Goal: Browse casually

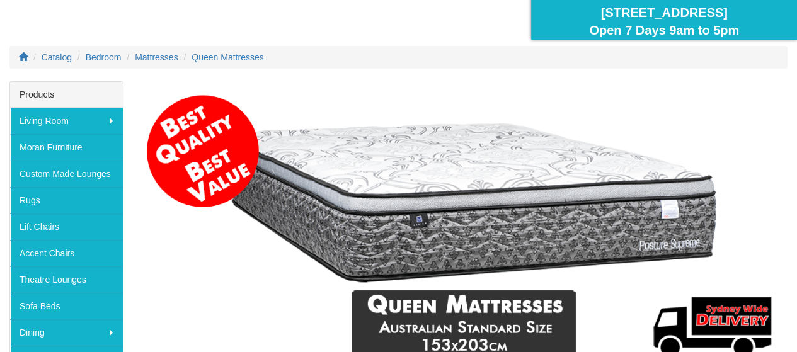
scroll to position [210, 0]
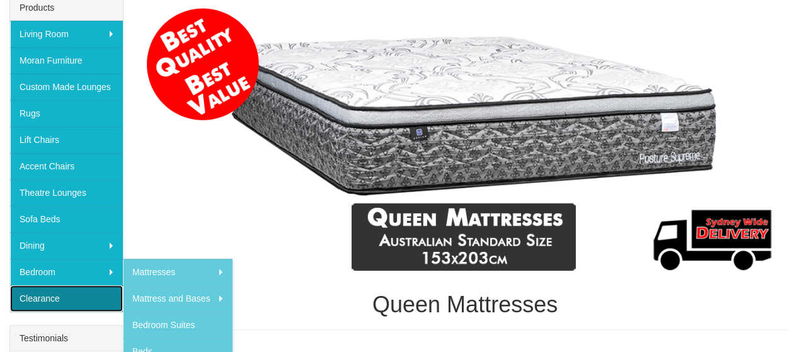
click at [73, 296] on link "Clearance" at bounding box center [66, 298] width 113 height 26
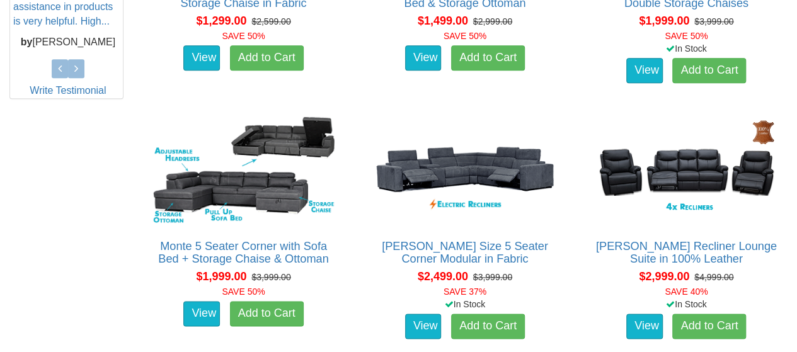
scroll to position [478, 0]
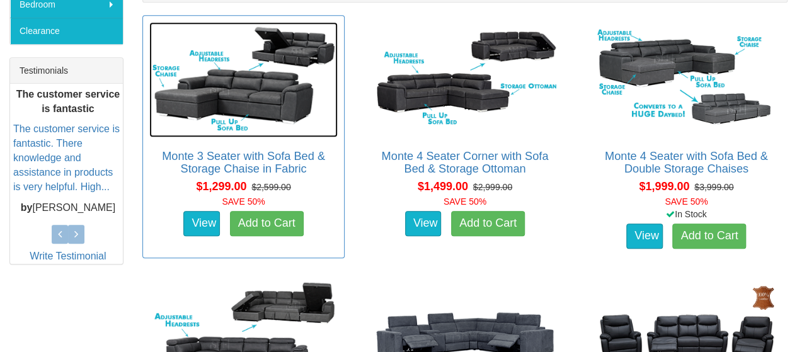
click at [281, 103] on img at bounding box center [243, 80] width 188 height 116
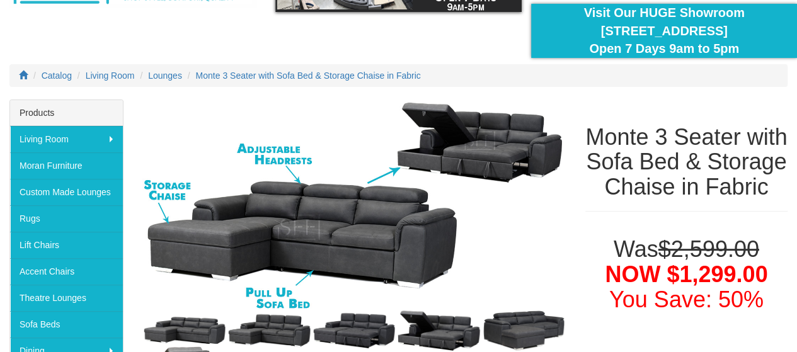
scroll to position [315, 0]
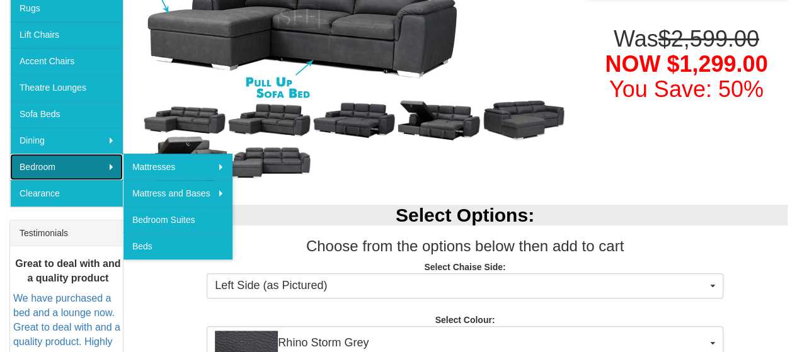
click at [47, 165] on link "Bedroom" at bounding box center [66, 167] width 113 height 26
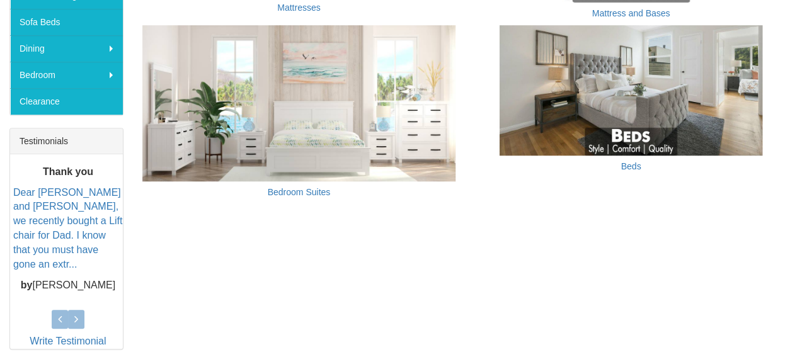
scroll to position [420, 0]
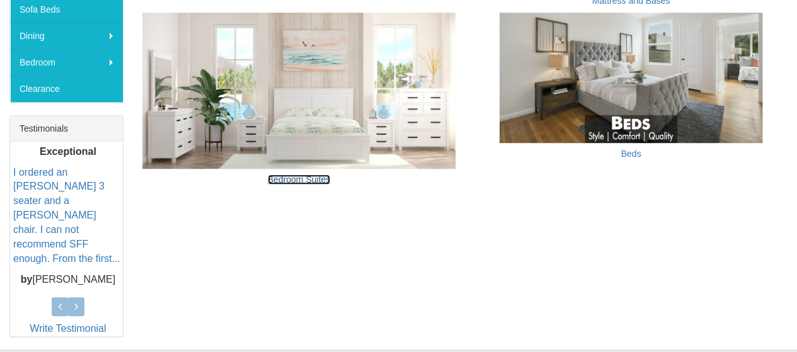
click at [309, 181] on link "Bedroom Suites" at bounding box center [299, 180] width 63 height 10
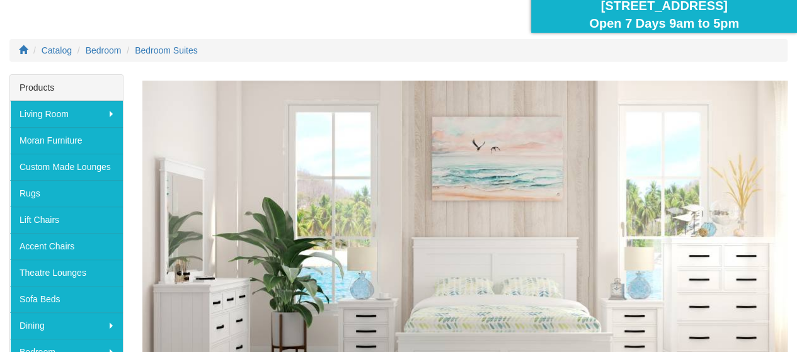
scroll to position [105, 0]
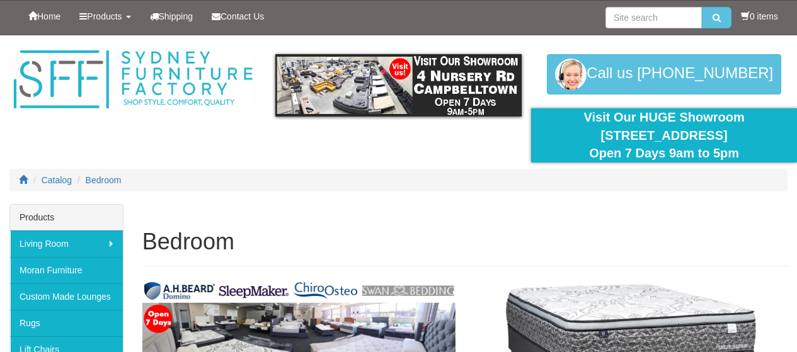
scroll to position [420, 0]
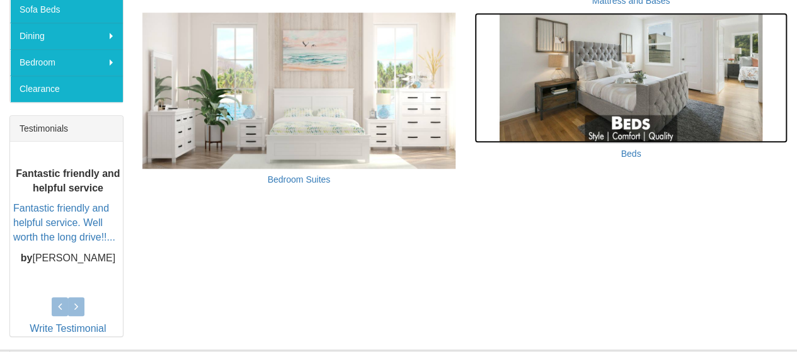
click at [691, 89] on img at bounding box center [631, 78] width 313 height 130
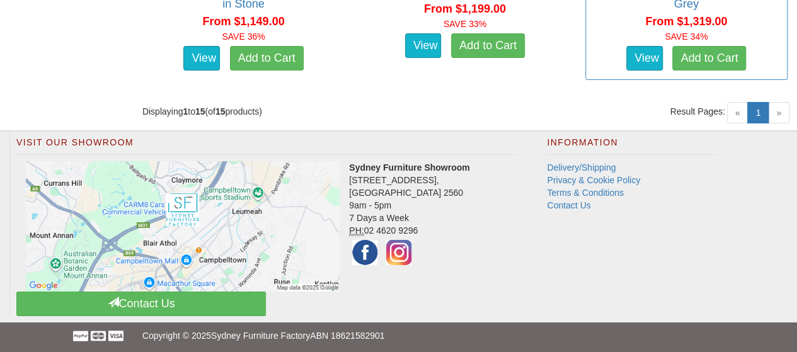
scroll to position [2000, 0]
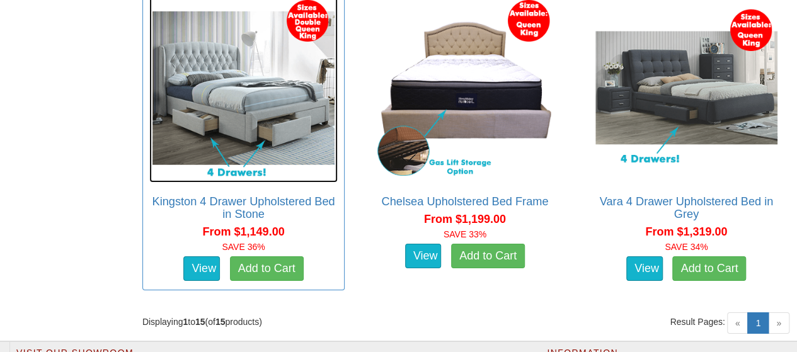
click at [214, 100] on img at bounding box center [243, 88] width 188 height 188
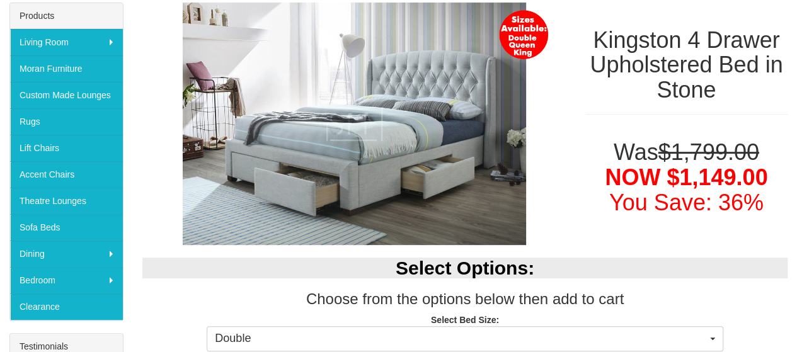
scroll to position [210, 0]
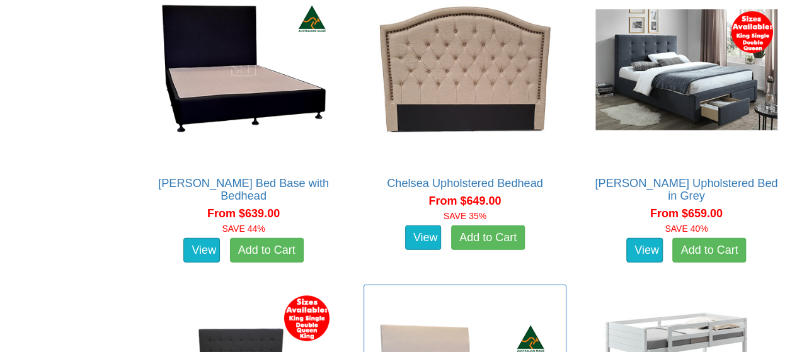
scroll to position [1370, 0]
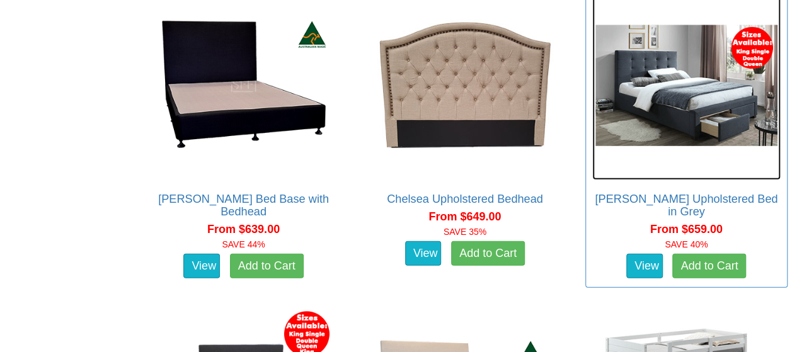
click at [667, 115] on img at bounding box center [686, 85] width 188 height 188
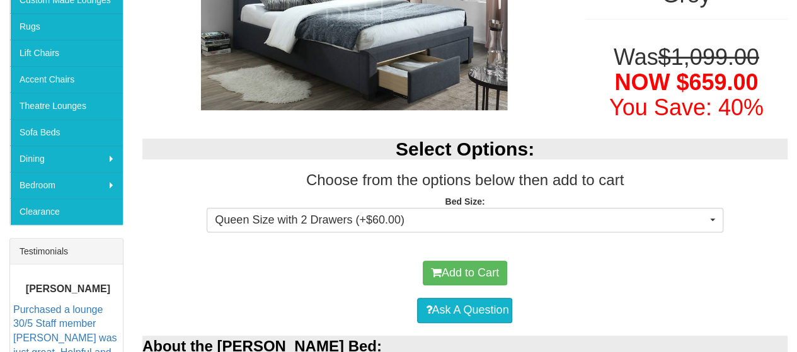
scroll to position [315, 0]
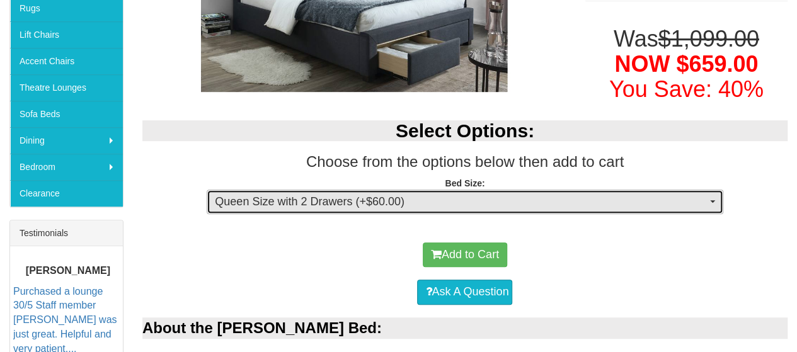
click at [714, 200] on span "button" at bounding box center [712, 201] width 5 height 3
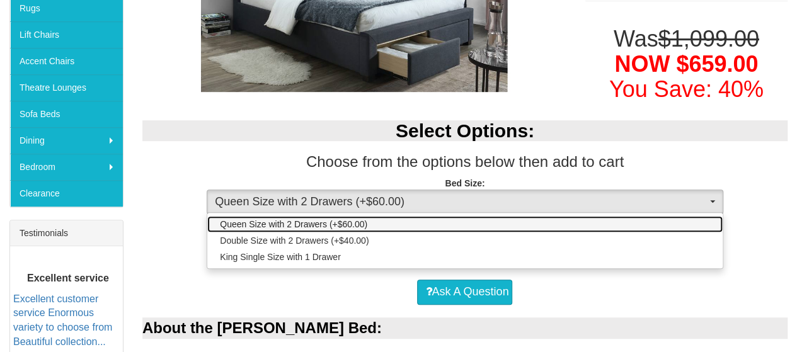
click at [671, 222] on link "Queen Size with 2 Drawers (+$60.00)" at bounding box center [464, 224] width 515 height 16
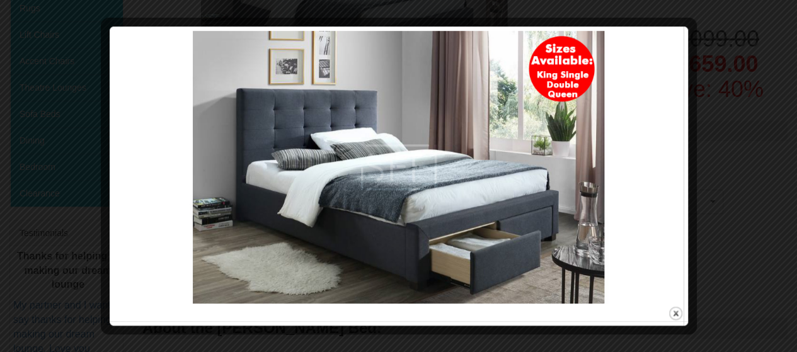
click at [756, 37] on div at bounding box center [398, 176] width 797 height 352
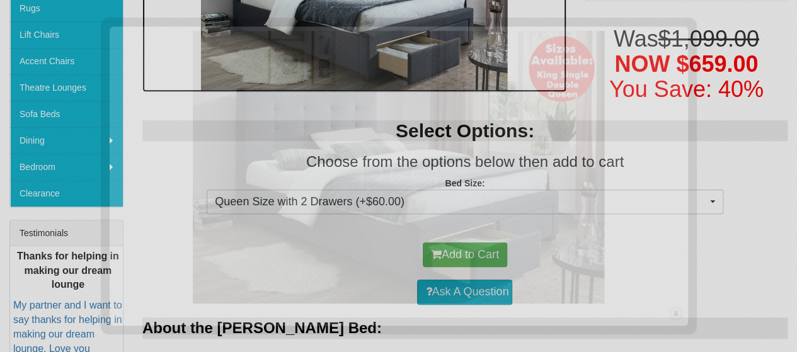
scroll to position [203, 0]
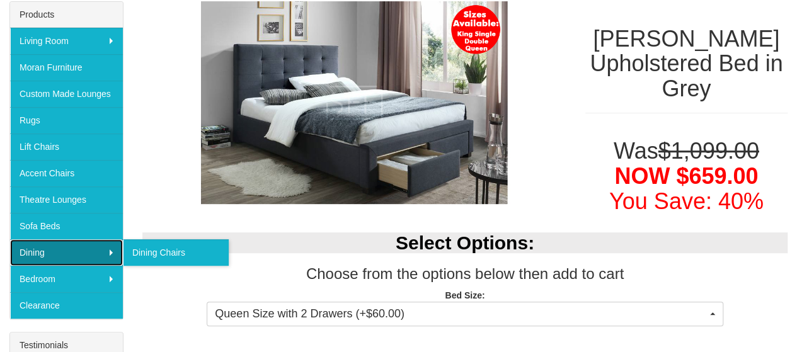
click at [42, 244] on link "Dining" at bounding box center [66, 252] width 113 height 26
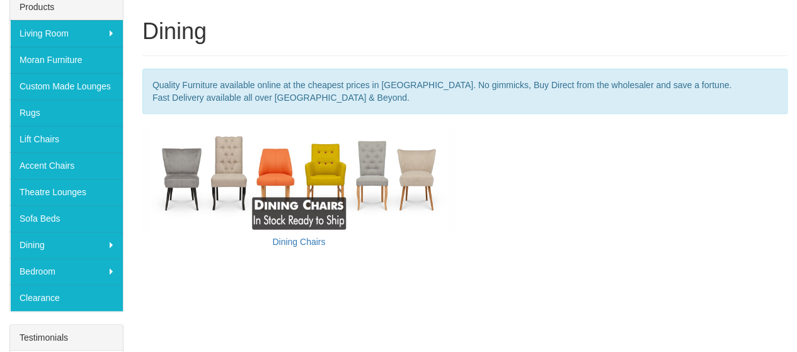
scroll to position [111, 0]
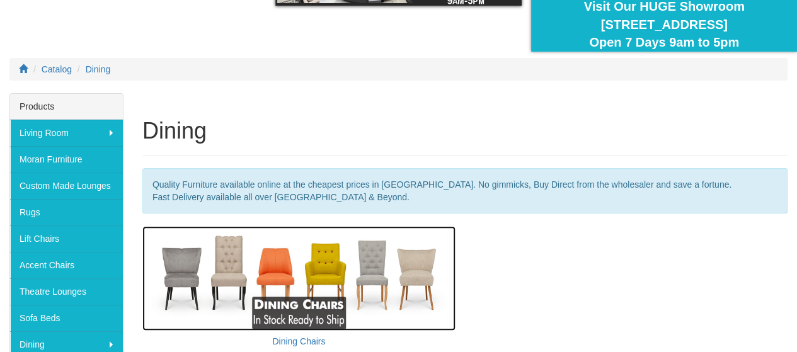
click at [271, 267] on img at bounding box center [298, 278] width 313 height 105
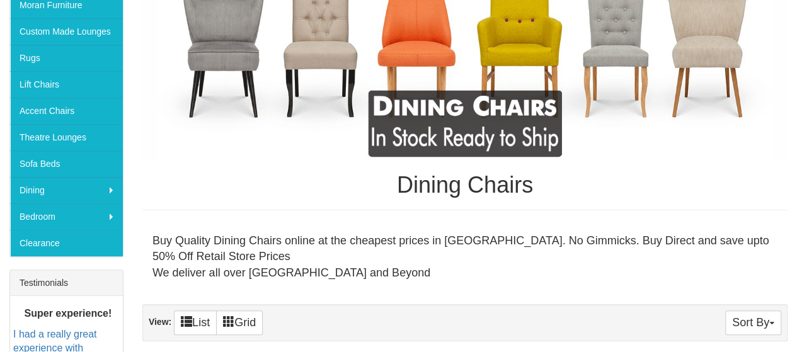
scroll to position [210, 0]
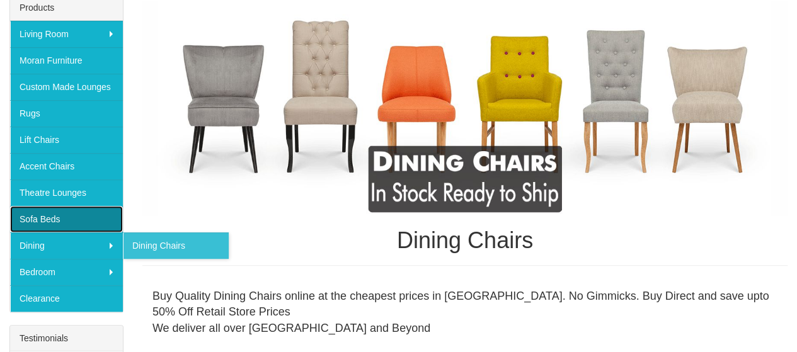
click at [24, 217] on link "Sofa Beds" at bounding box center [66, 219] width 113 height 26
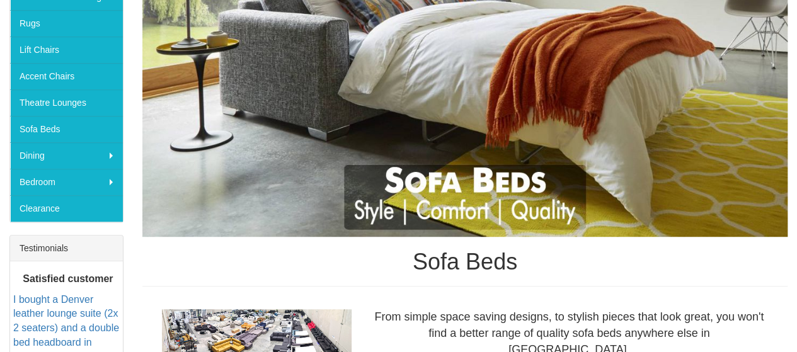
scroll to position [210, 0]
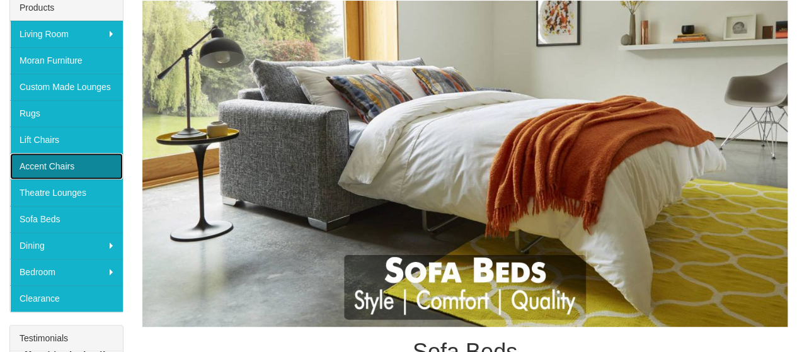
click at [51, 163] on link "Accent Chairs" at bounding box center [66, 166] width 113 height 26
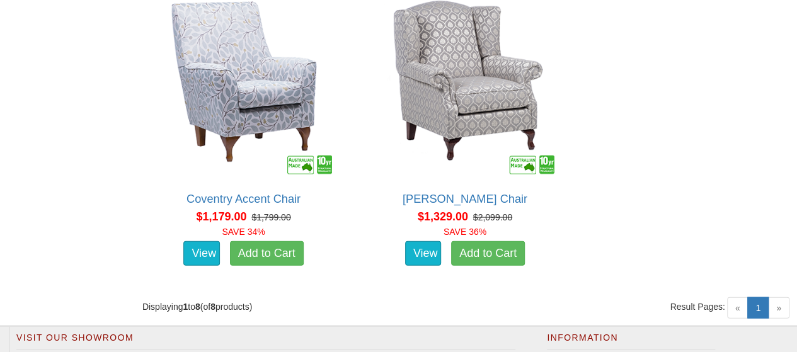
scroll to position [1365, 0]
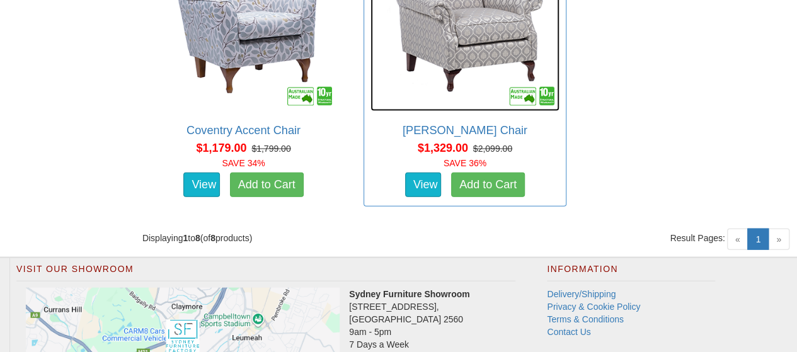
click at [442, 84] on img at bounding box center [465, 16] width 188 height 188
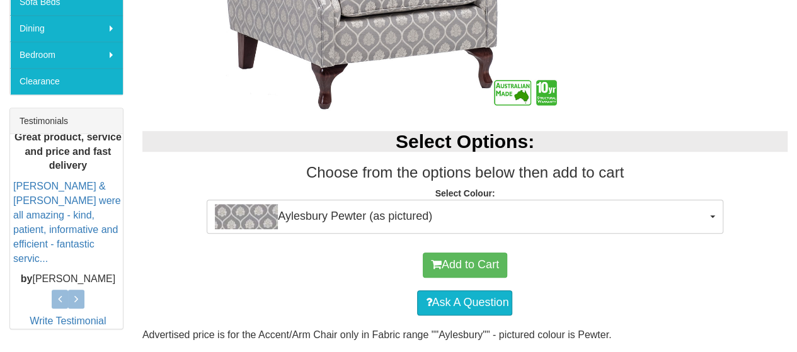
scroll to position [525, 0]
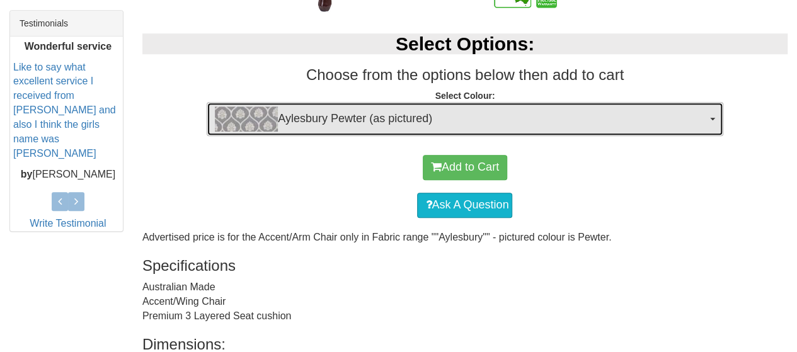
click at [707, 119] on button "Aylesbury Pewter (as pictured)" at bounding box center [465, 119] width 516 height 34
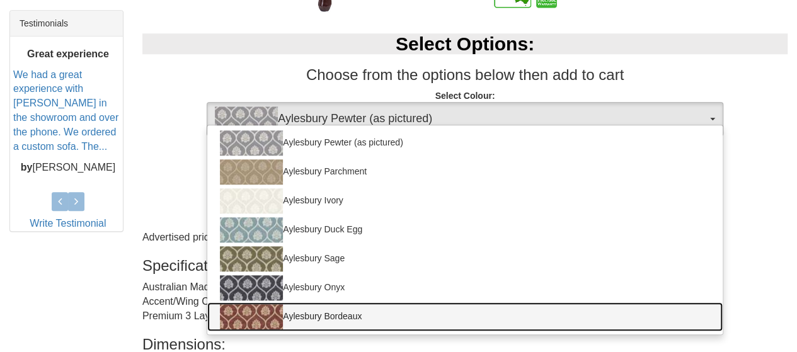
click at [268, 311] on img at bounding box center [251, 316] width 63 height 25
select select "355"
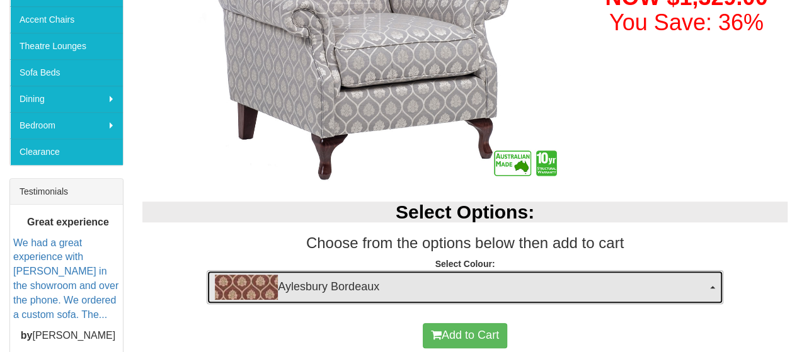
scroll to position [315, 0]
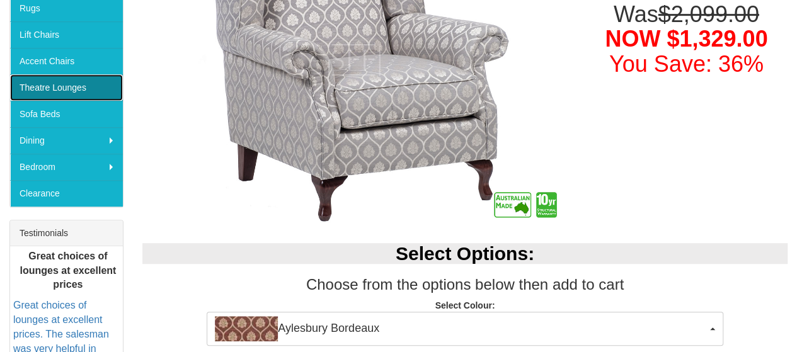
click at [49, 81] on link "Theatre Lounges" at bounding box center [66, 87] width 113 height 26
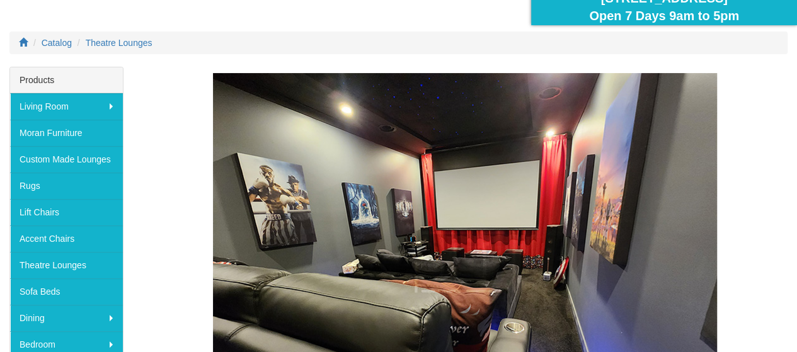
scroll to position [89, 0]
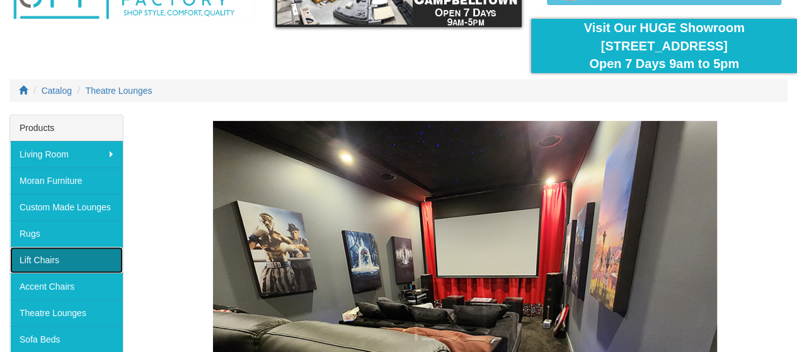
click at [63, 256] on link "Lift Chairs" at bounding box center [66, 260] width 113 height 26
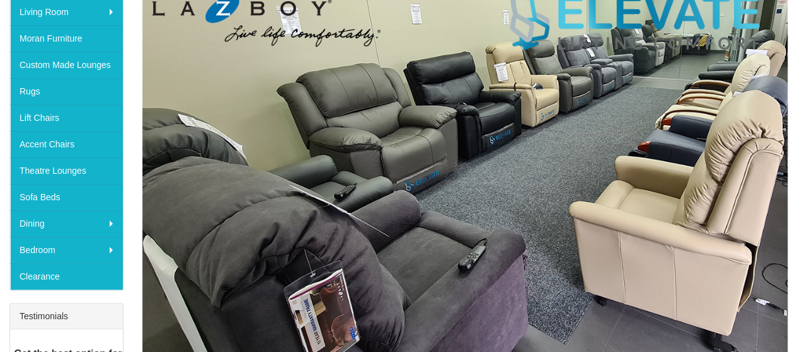
scroll to position [210, 0]
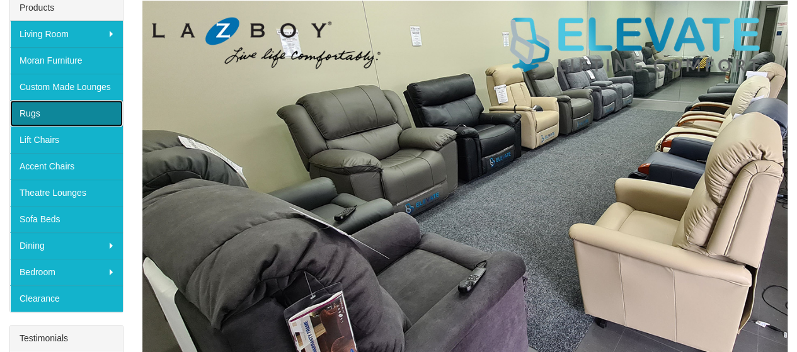
click at [61, 114] on link "Rugs" at bounding box center [66, 113] width 113 height 26
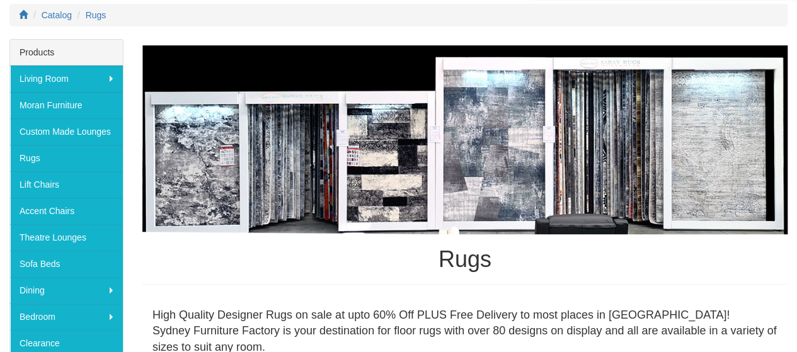
scroll to position [97, 0]
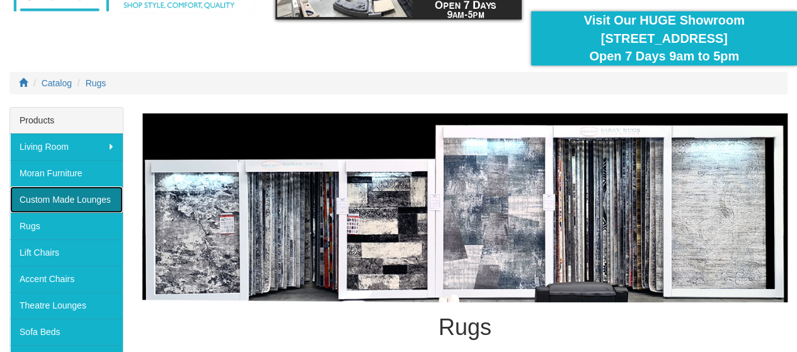
click at [48, 204] on link "Custom Made Lounges" at bounding box center [66, 200] width 113 height 26
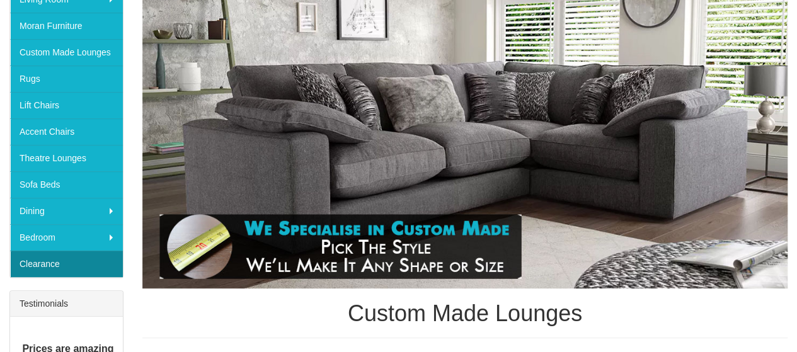
scroll to position [105, 0]
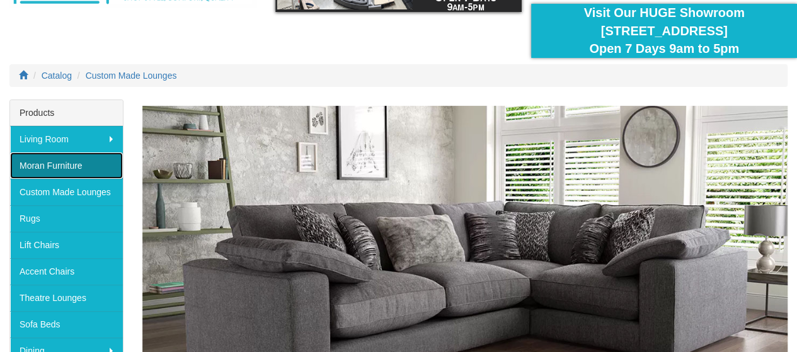
click at [38, 159] on link "Moran Furniture" at bounding box center [66, 166] width 113 height 26
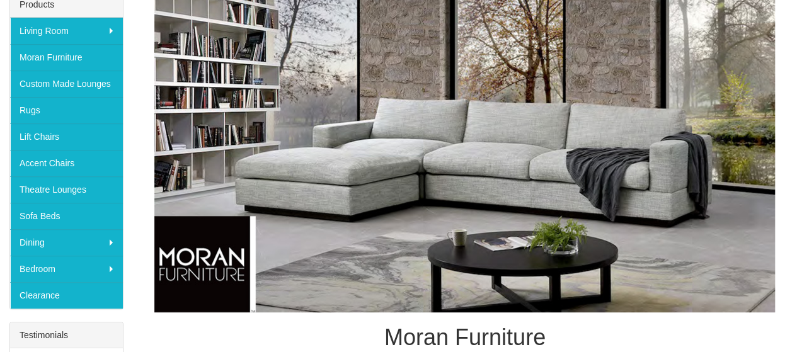
scroll to position [141, 0]
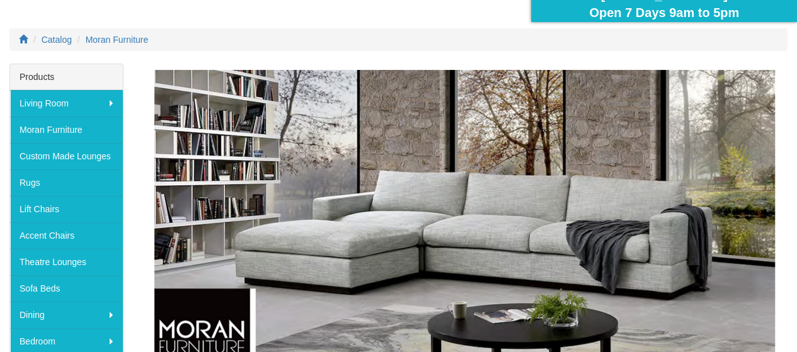
click at [446, 245] on img at bounding box center [464, 227] width 621 height 315
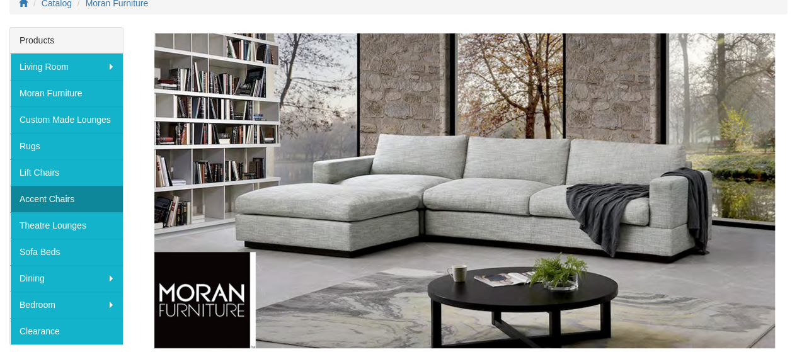
scroll to position [35, 0]
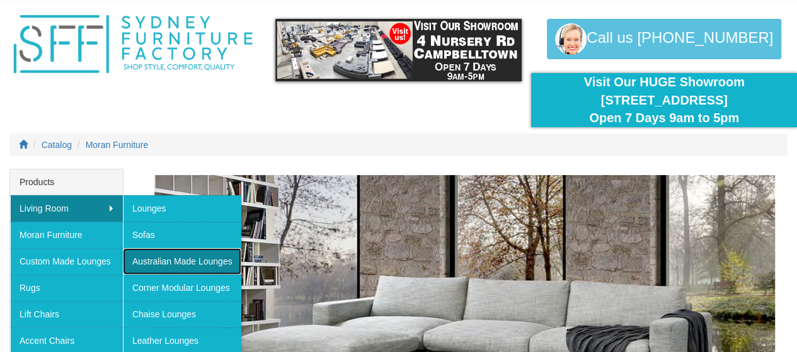
click at [151, 255] on link "Australian Made Lounges" at bounding box center [182, 261] width 118 height 26
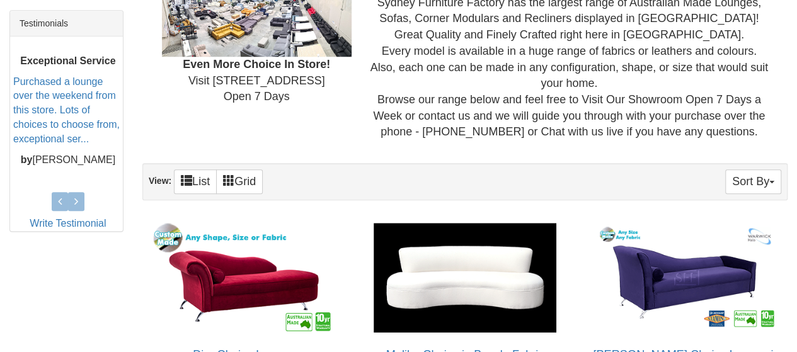
scroll to position [210, 0]
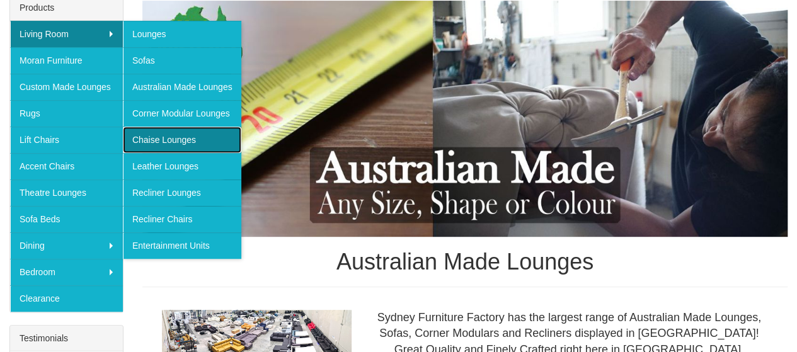
click at [159, 136] on link "Chaise Lounges" at bounding box center [182, 140] width 118 height 26
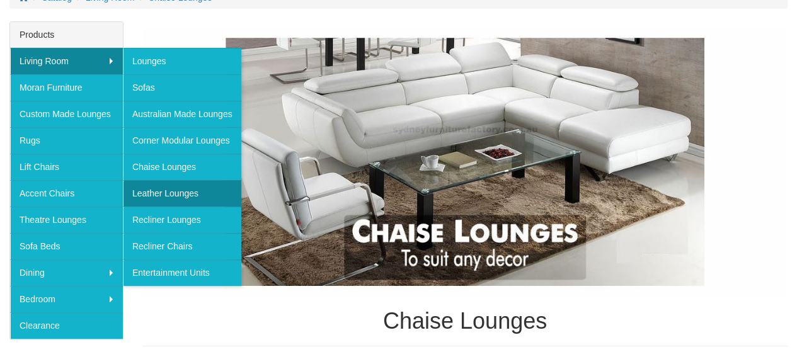
scroll to position [210, 0]
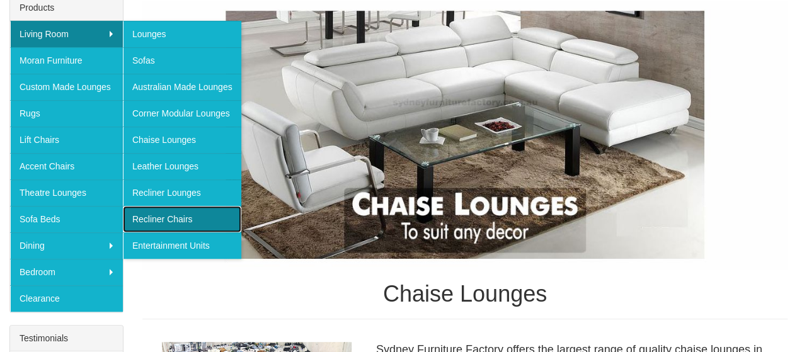
click at [167, 213] on link "Recliner Chairs" at bounding box center [182, 219] width 118 height 26
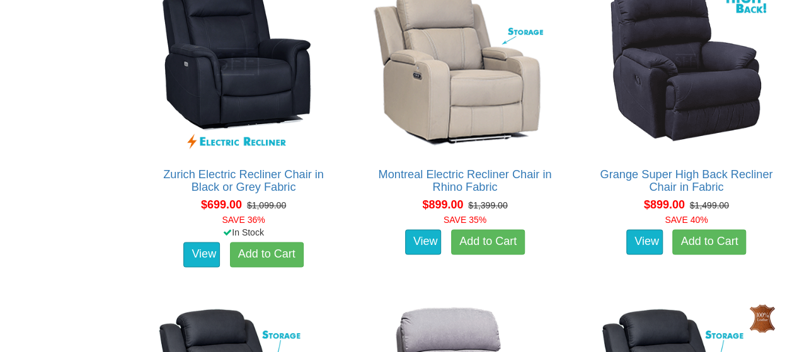
scroll to position [511, 0]
